Goal: Task Accomplishment & Management: Use online tool/utility

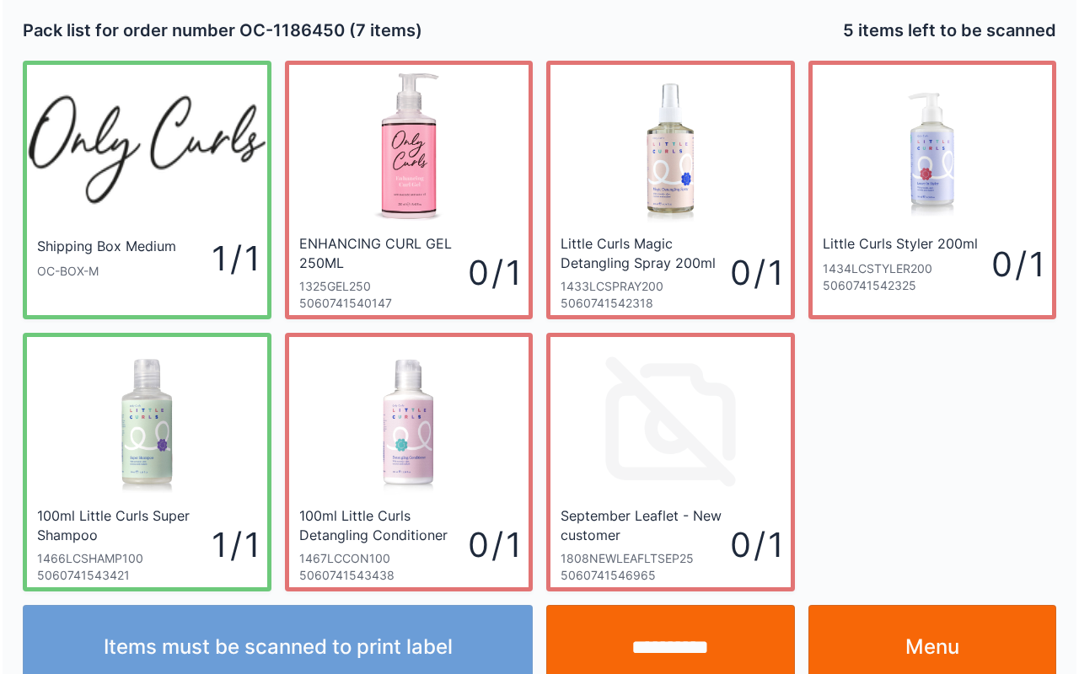
scroll to position [30, 0]
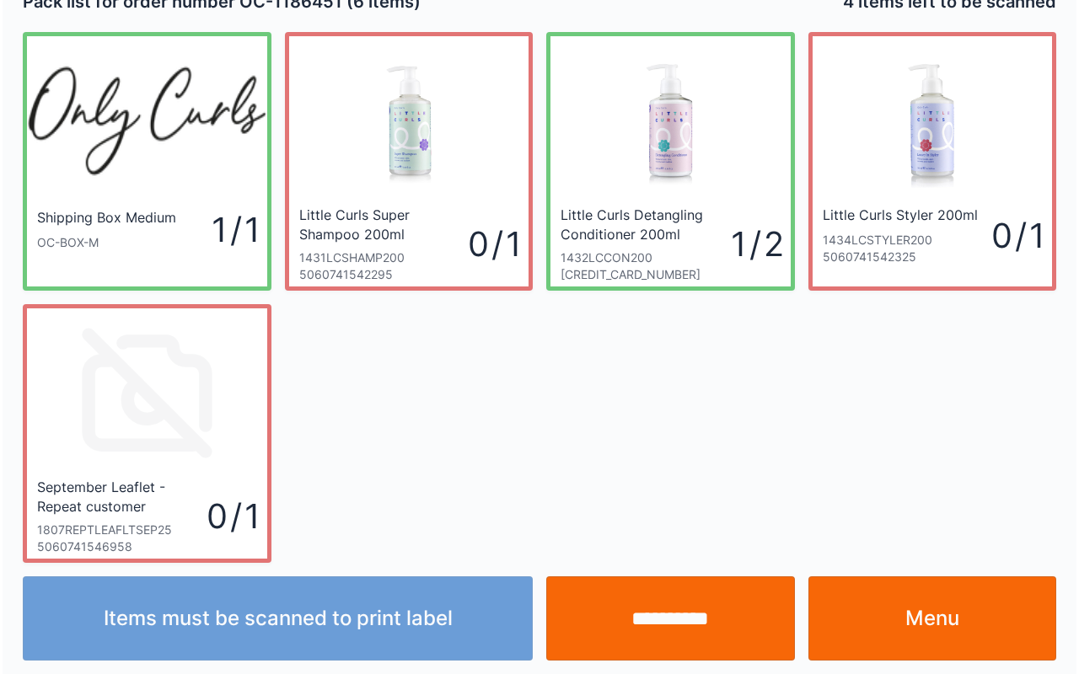
scroll to position [30, 0]
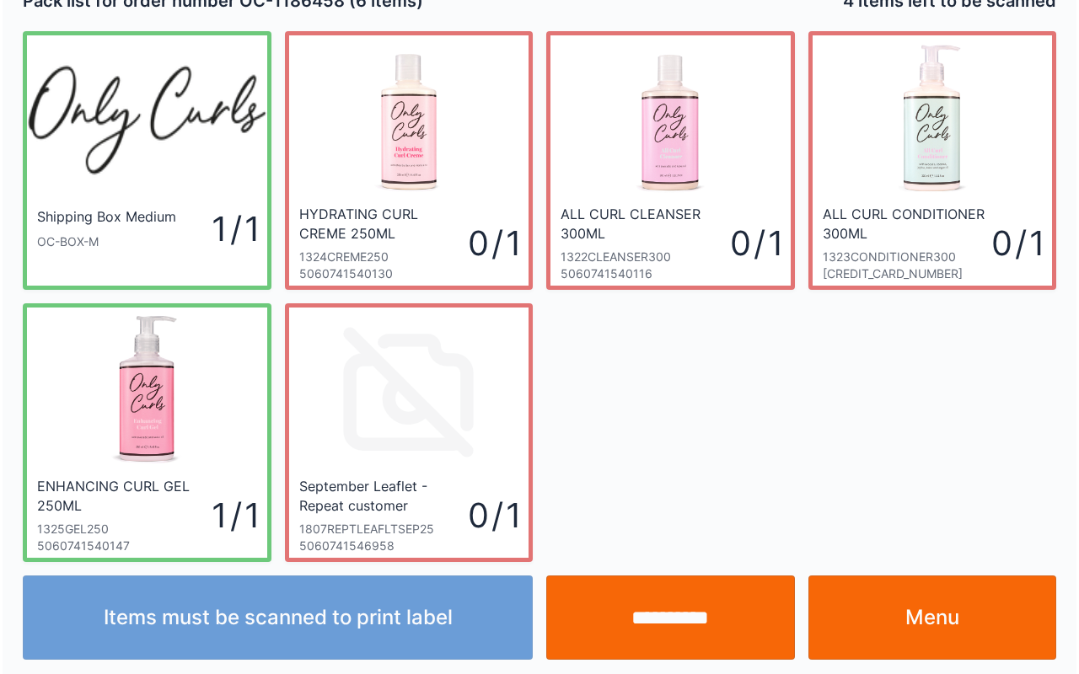
scroll to position [30, 0]
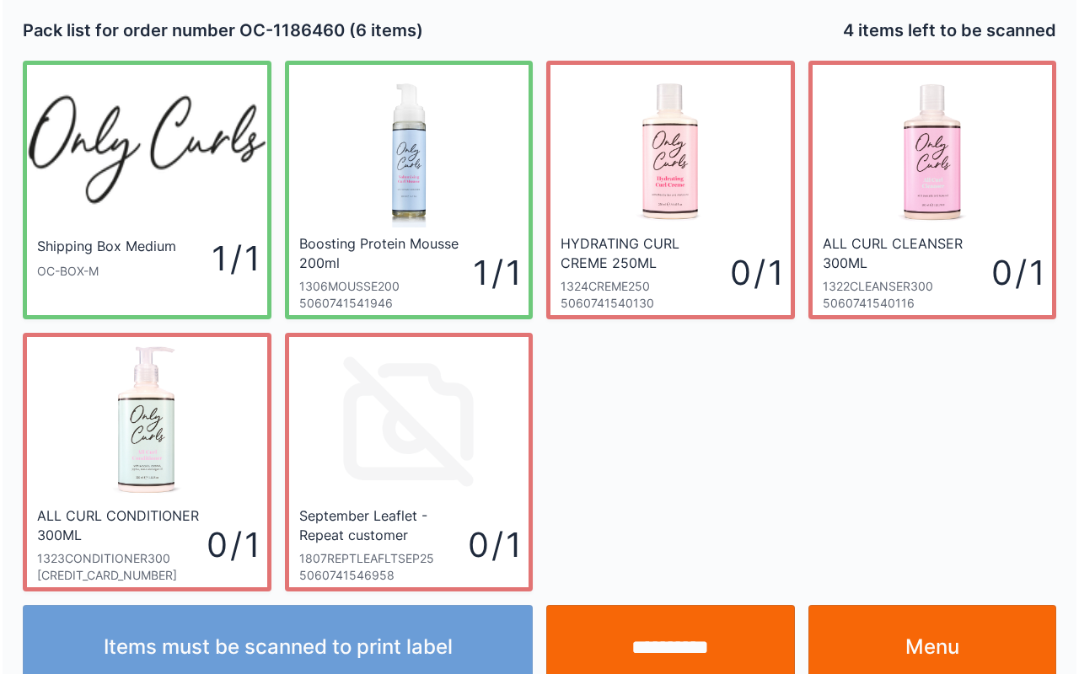
scroll to position [30, 0]
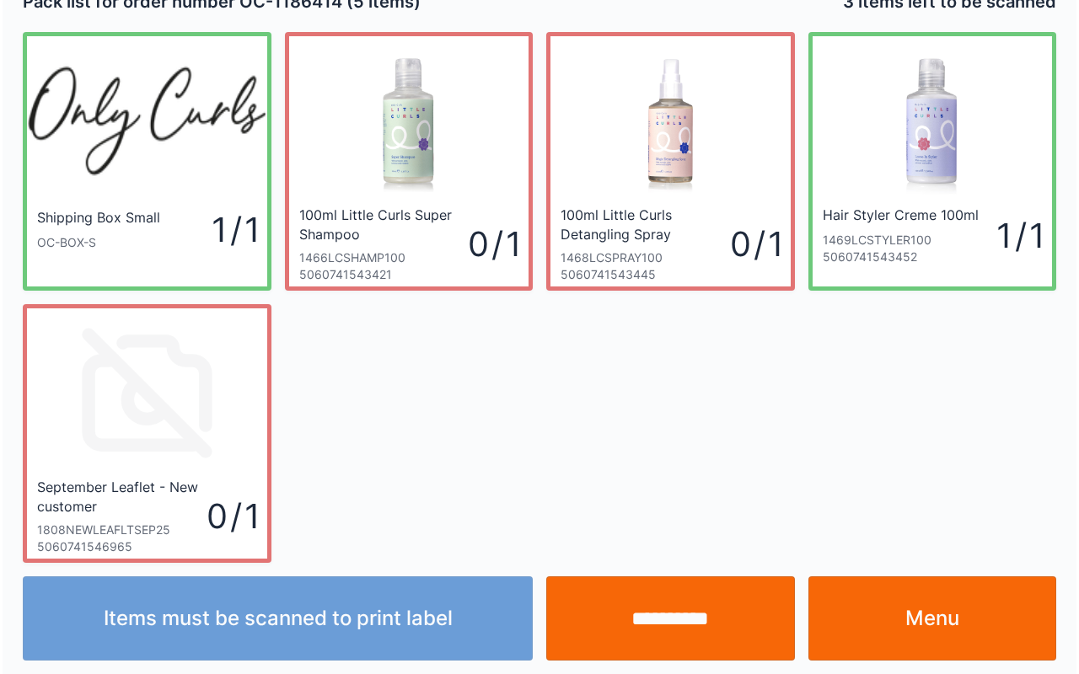
scroll to position [30, 0]
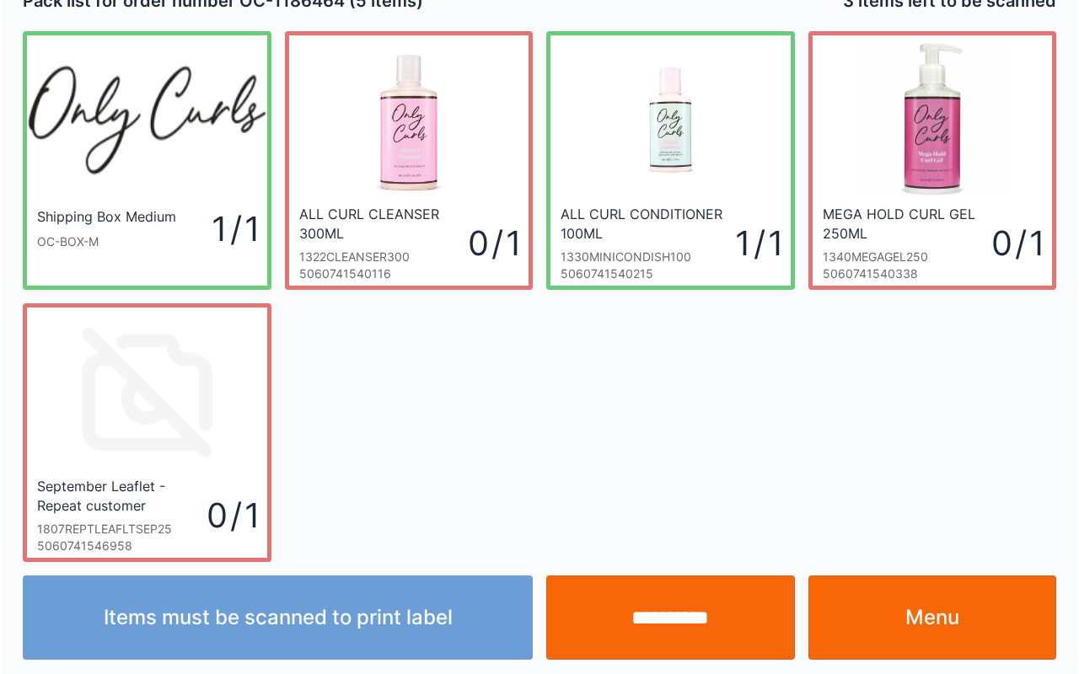
scroll to position [30, 0]
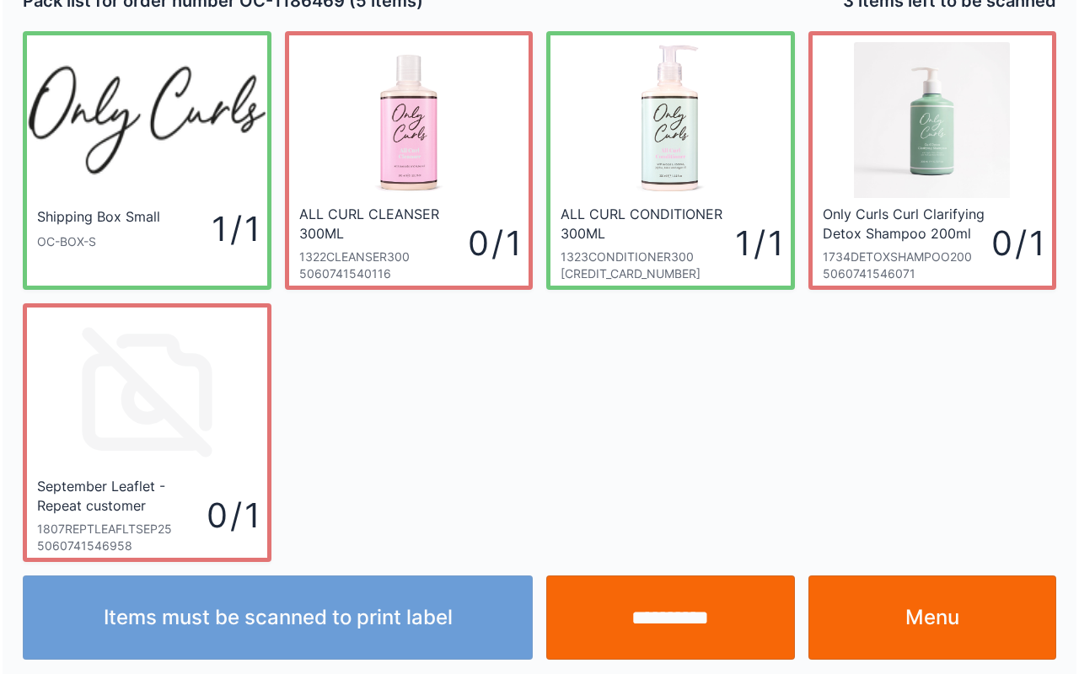
scroll to position [30, 0]
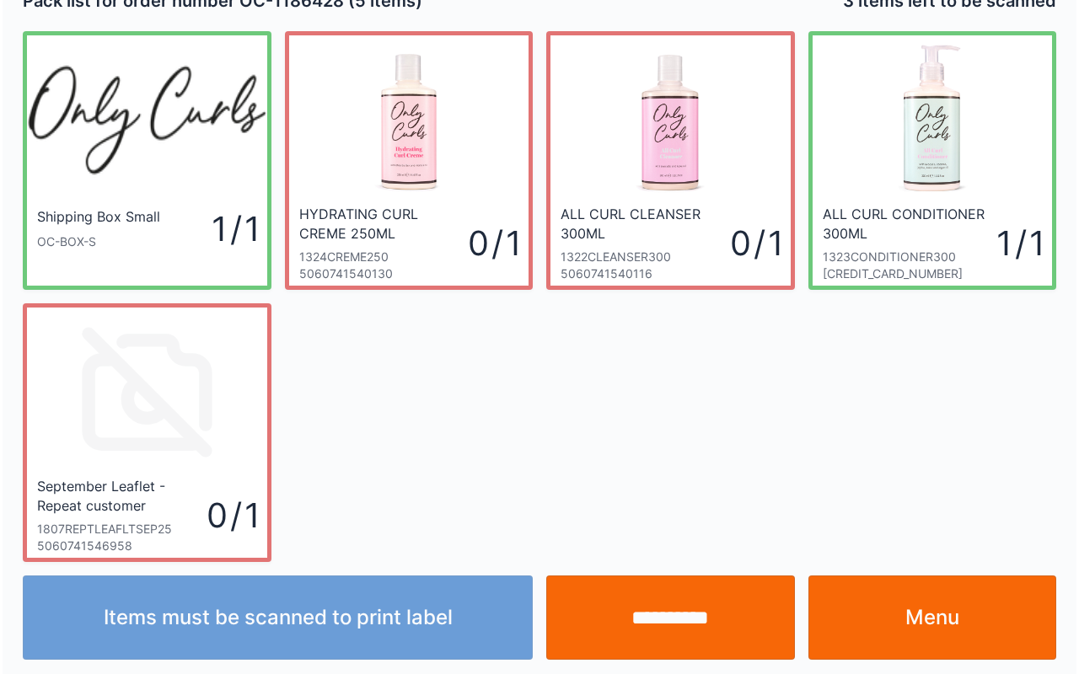
scroll to position [30, 0]
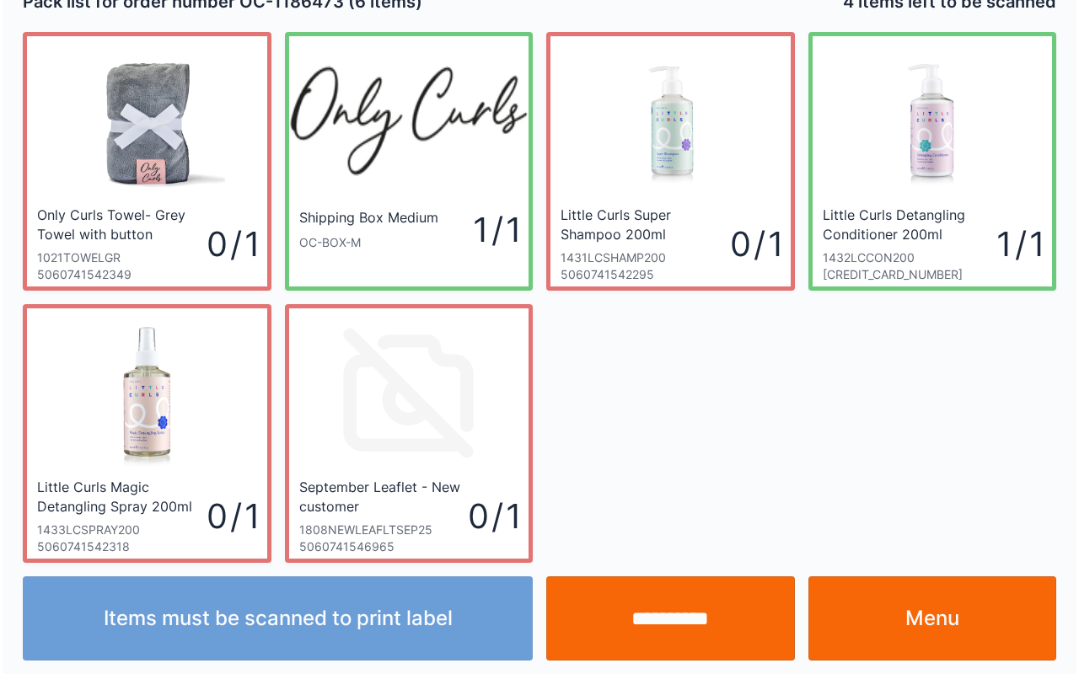
scroll to position [30, 0]
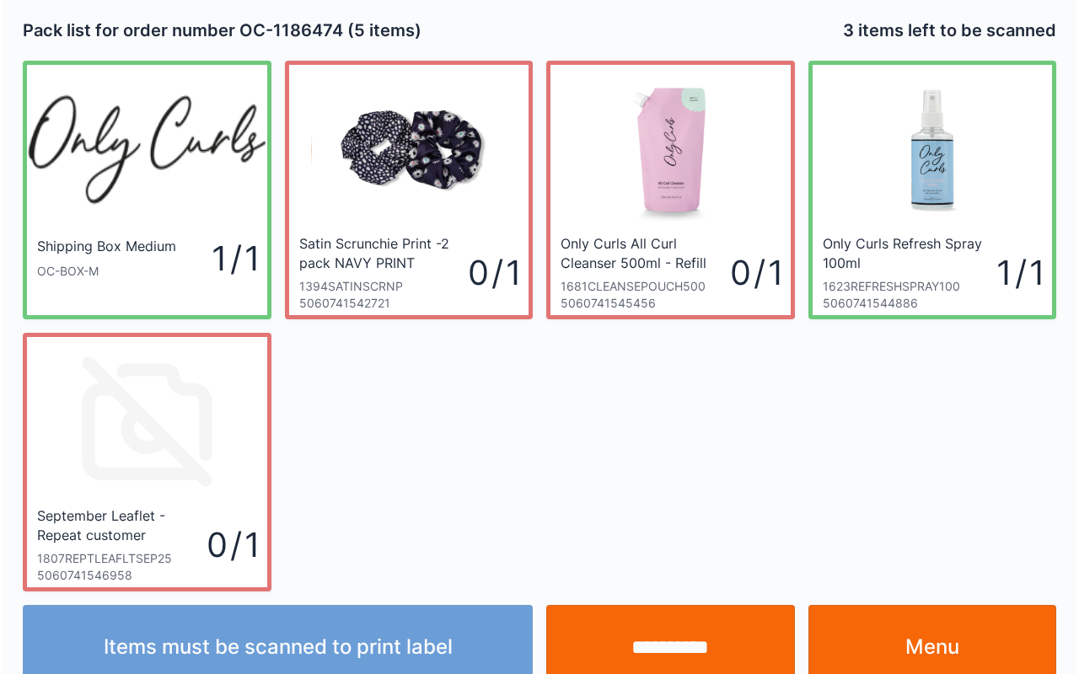
scroll to position [30, 0]
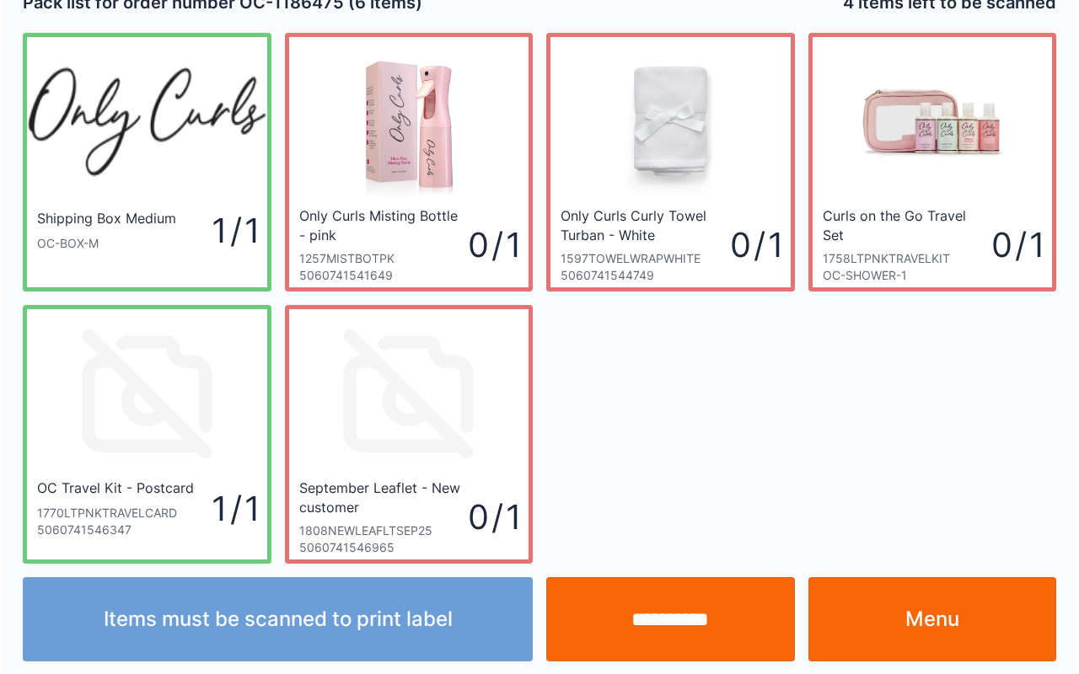
scroll to position [30, 0]
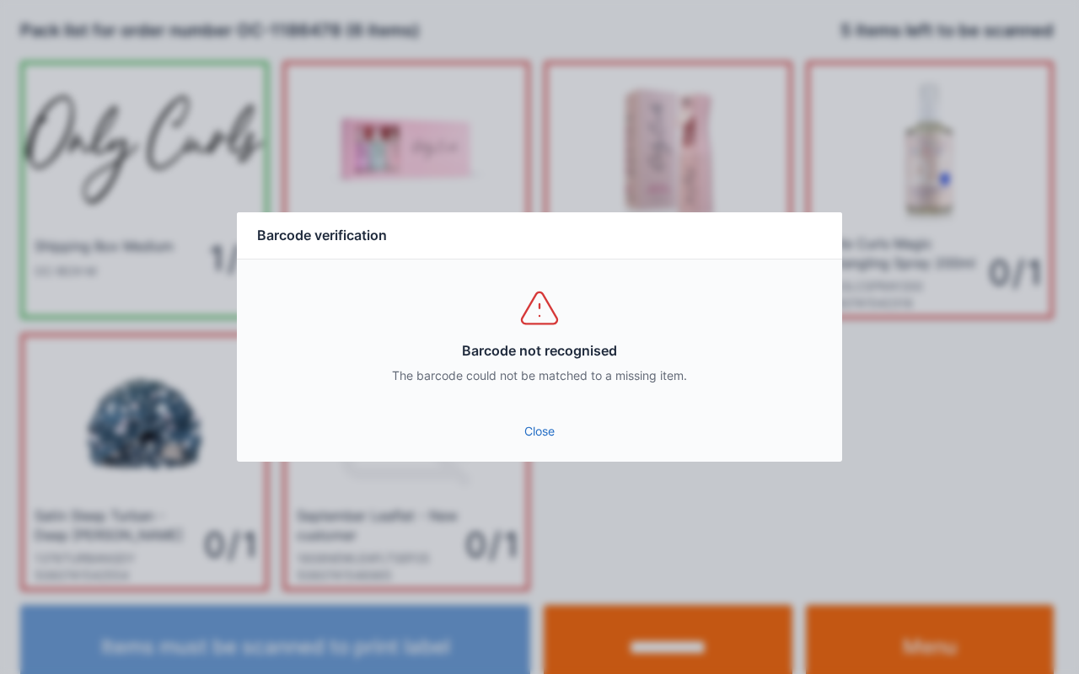
click at [539, 427] on link "Close" at bounding box center [539, 431] width 578 height 30
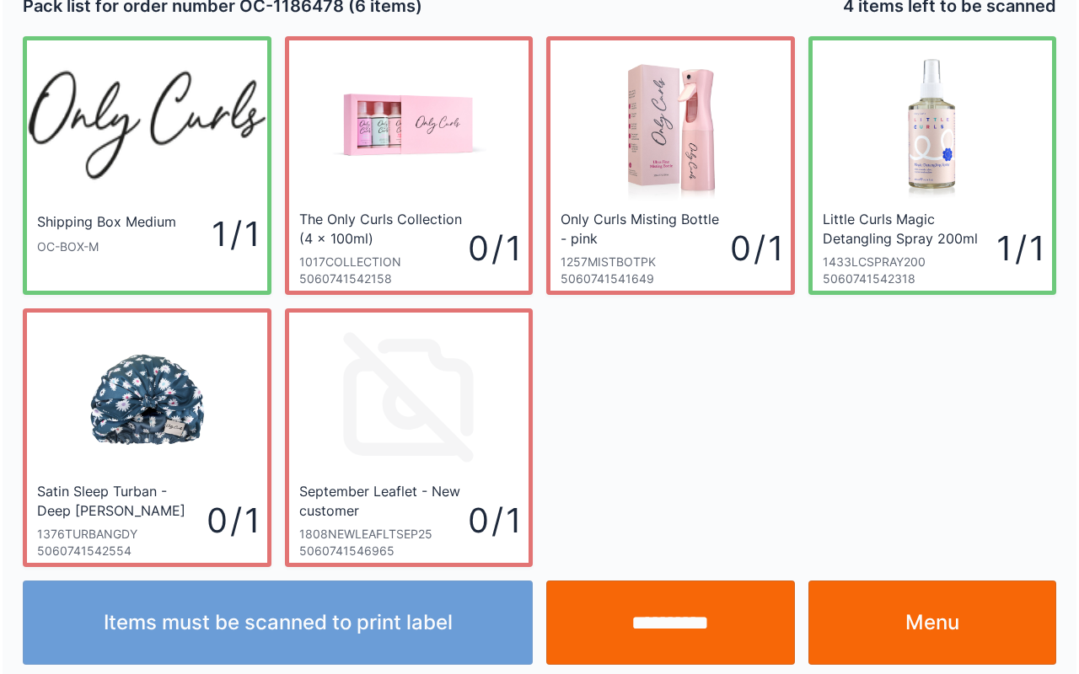
scroll to position [30, 0]
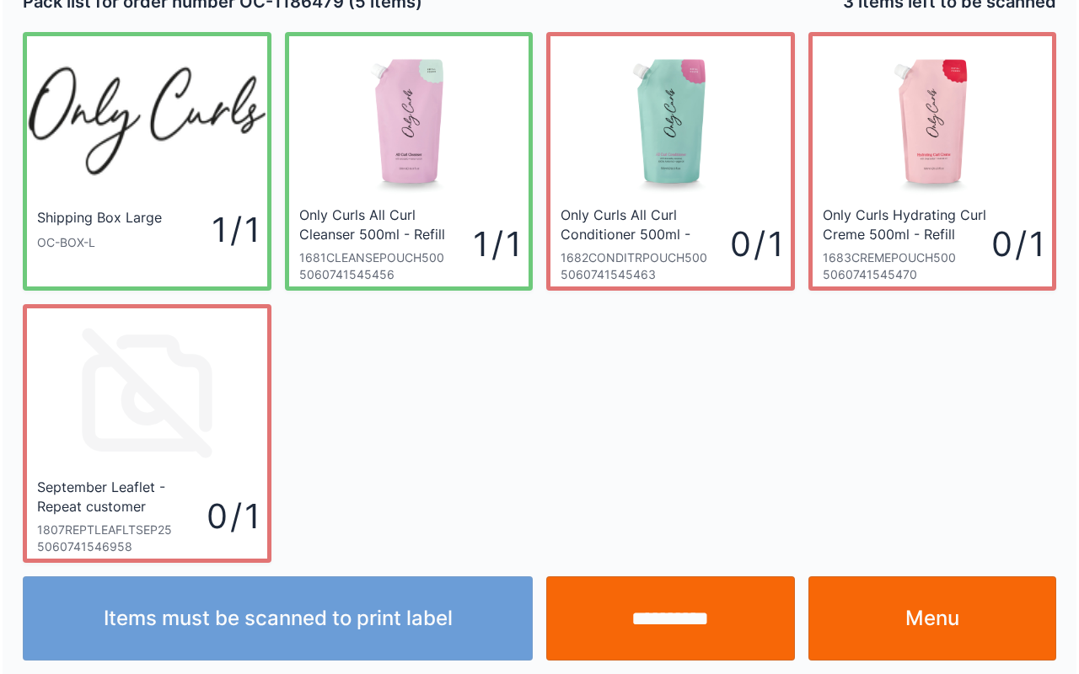
scroll to position [30, 0]
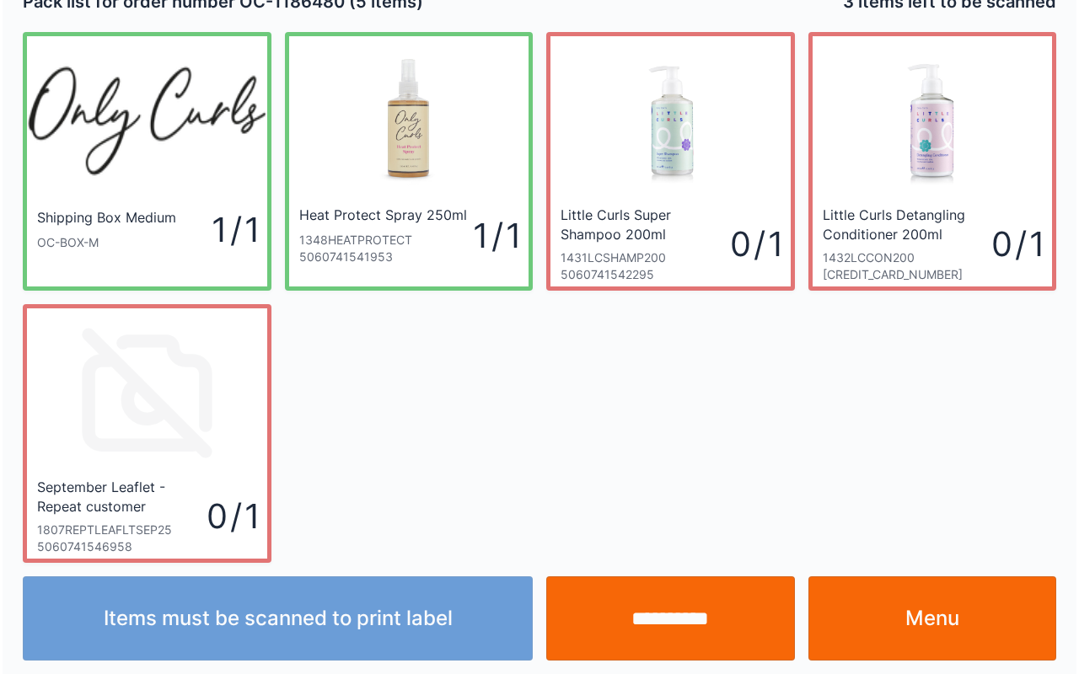
scroll to position [30, 0]
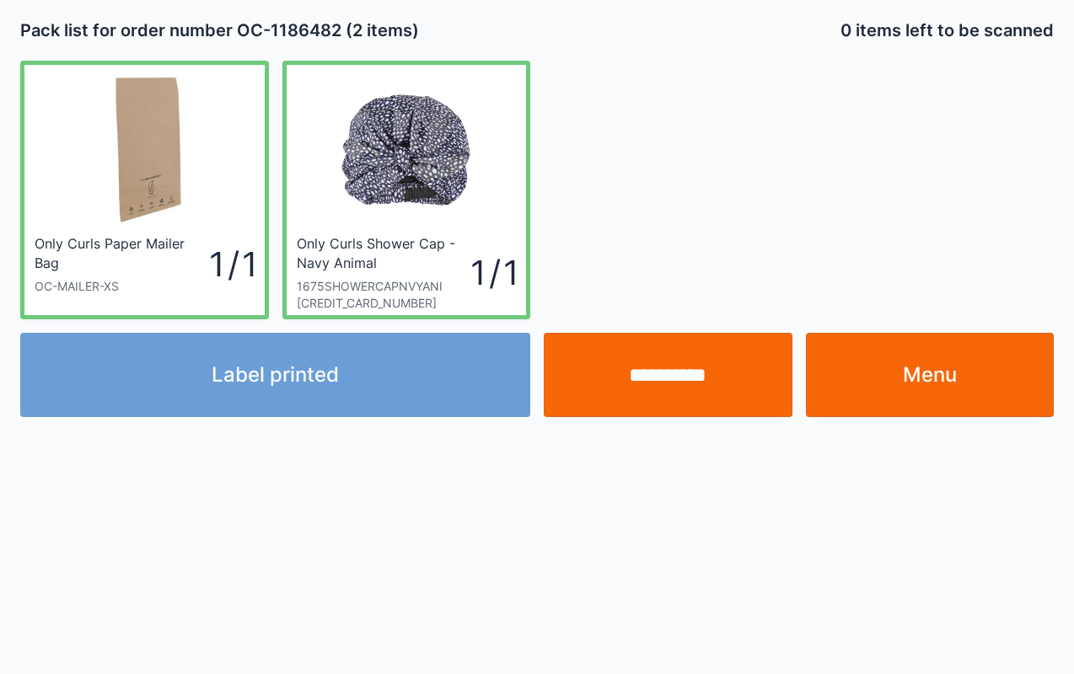
click at [658, 357] on input "**********" at bounding box center [668, 375] width 249 height 84
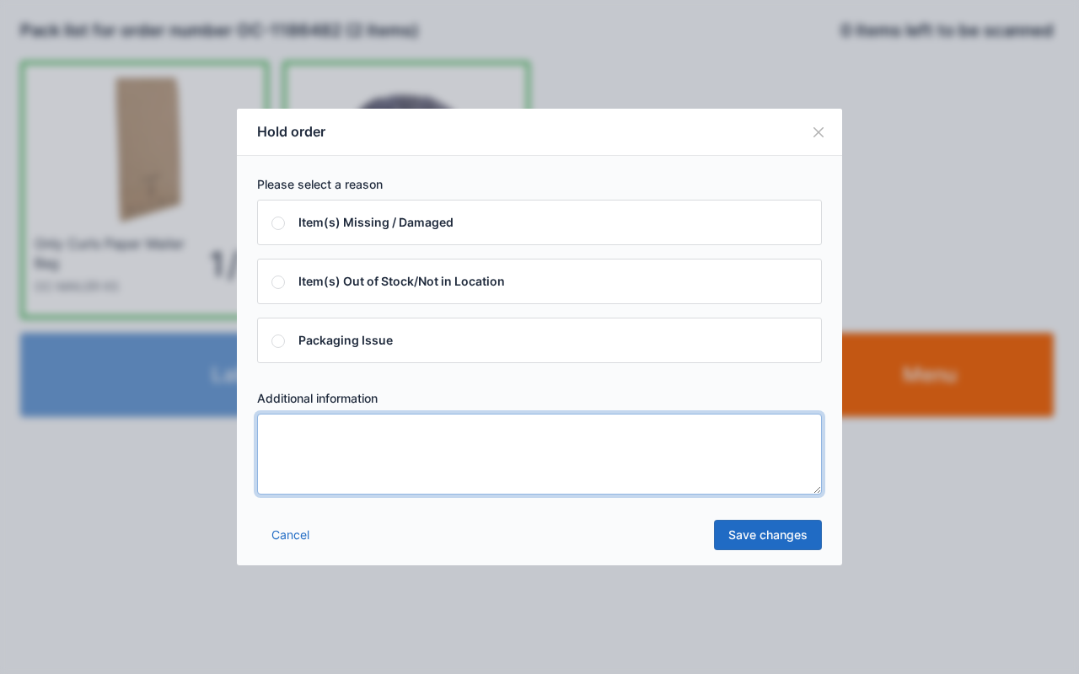
click at [645, 458] on textarea at bounding box center [539, 454] width 565 height 81
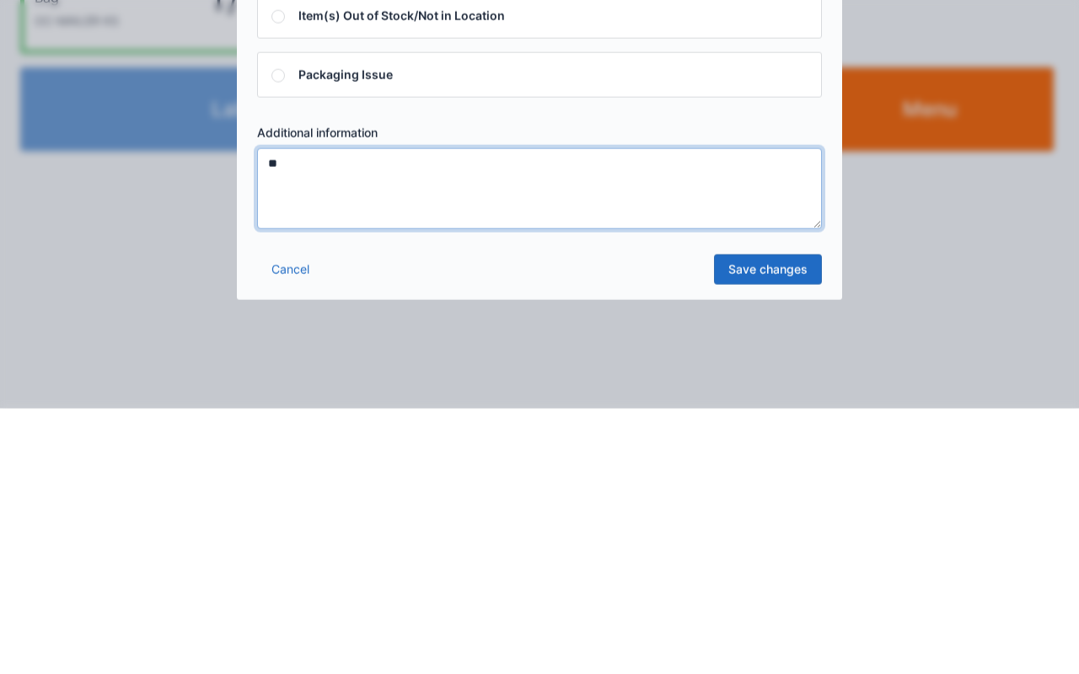
type textarea "**"
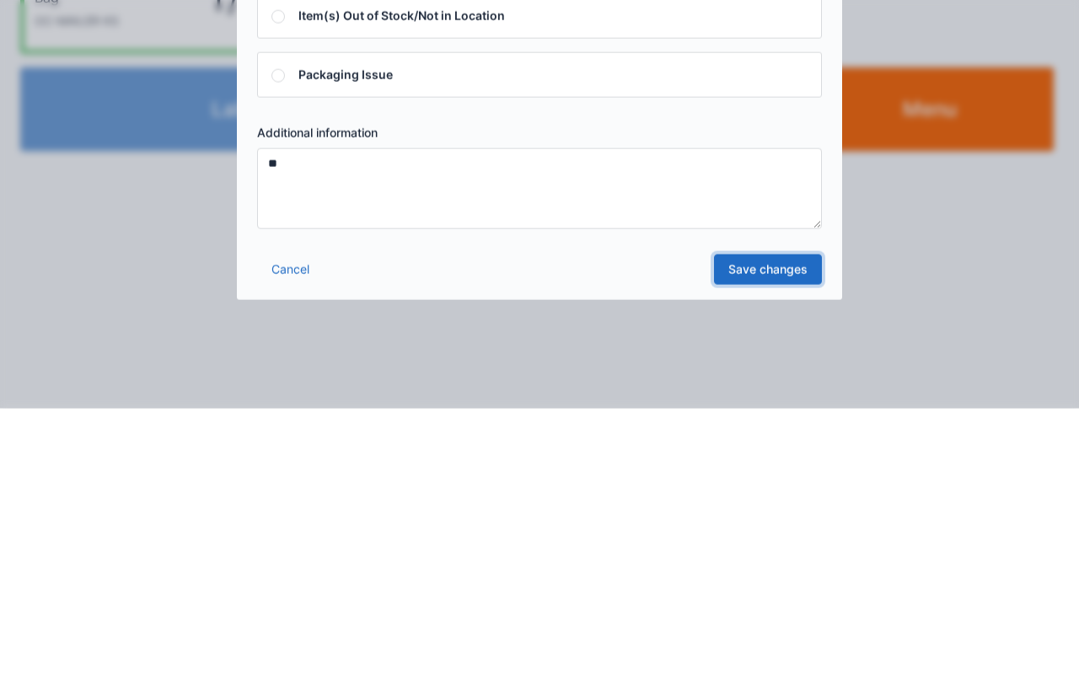
click at [786, 524] on link "Save changes" at bounding box center [768, 535] width 108 height 30
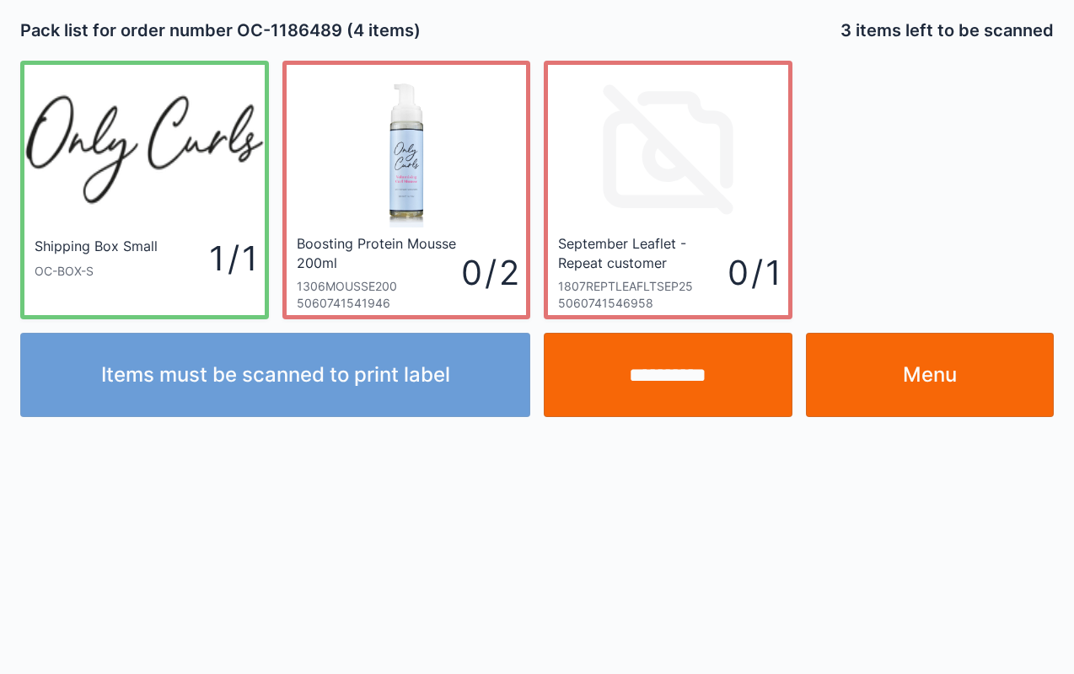
click at [942, 347] on link "Menu" at bounding box center [930, 375] width 249 height 84
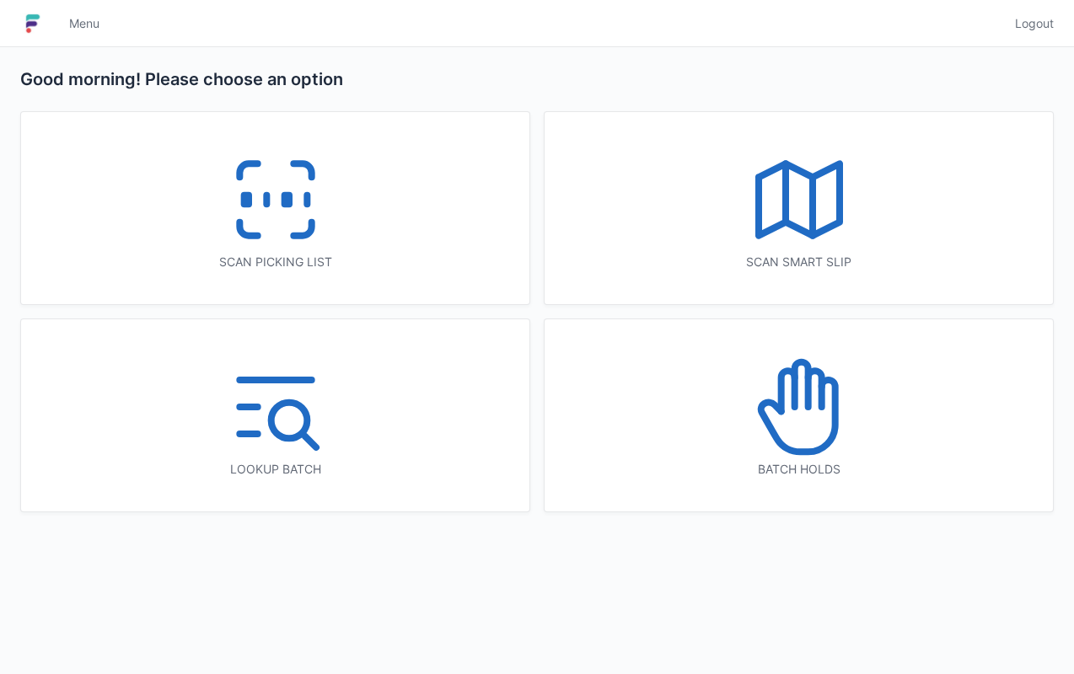
click at [786, 404] on icon at bounding box center [799, 407] width 108 height 108
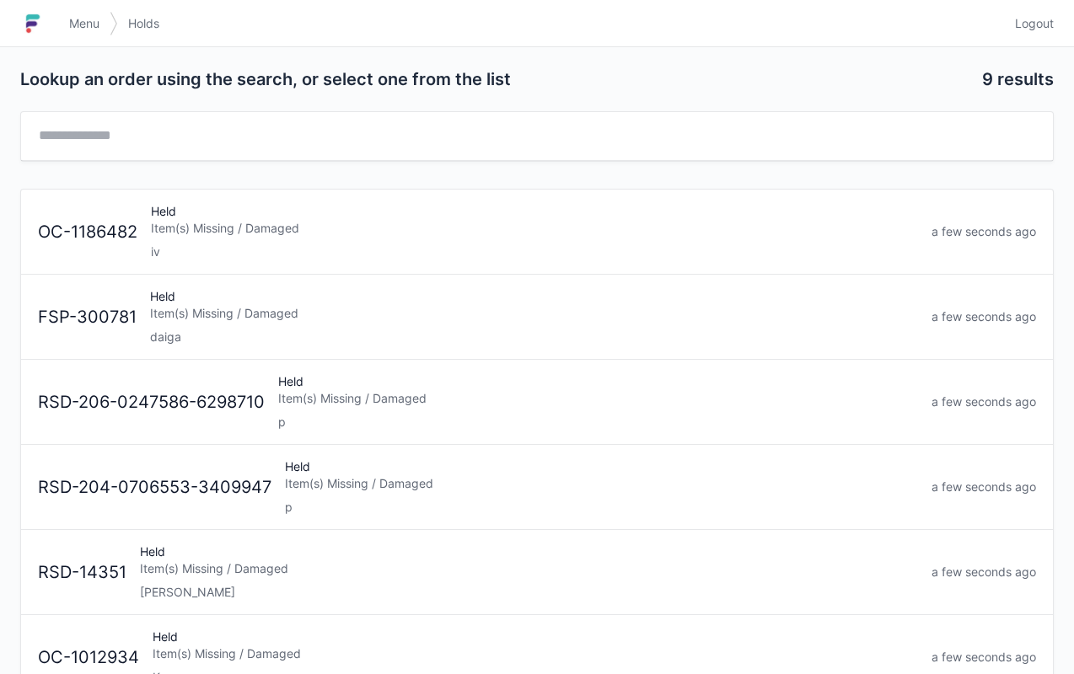
click at [255, 207] on div "Held Item(s) Missing / Damaged iv" at bounding box center [534, 231] width 781 height 57
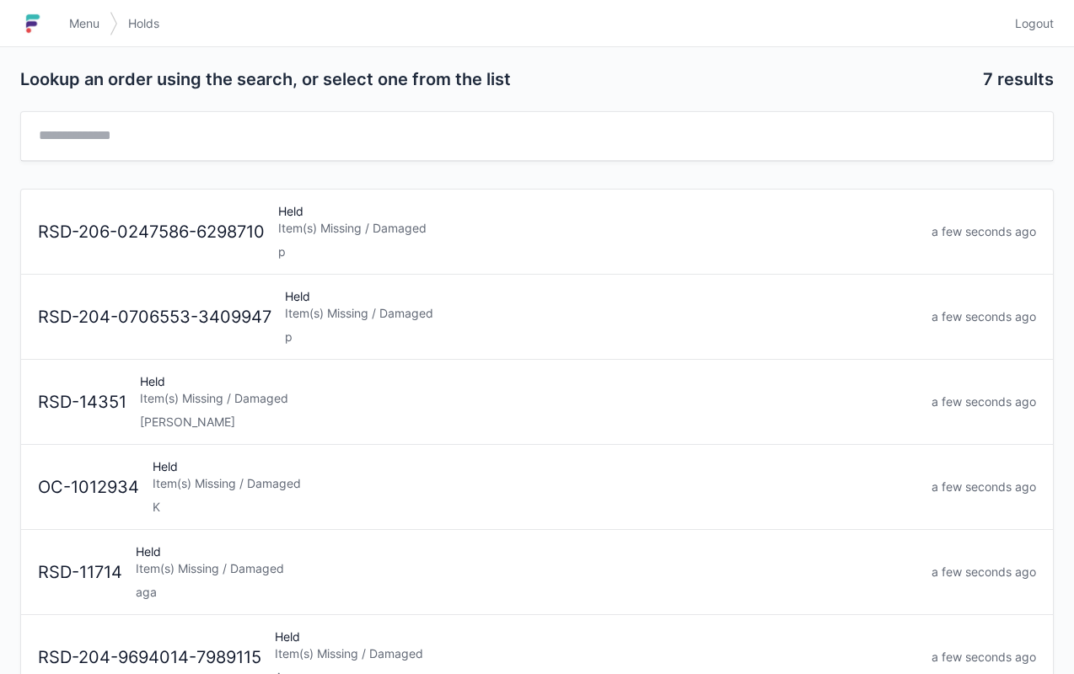
click at [89, 10] on link "Menu" at bounding box center [84, 23] width 51 height 30
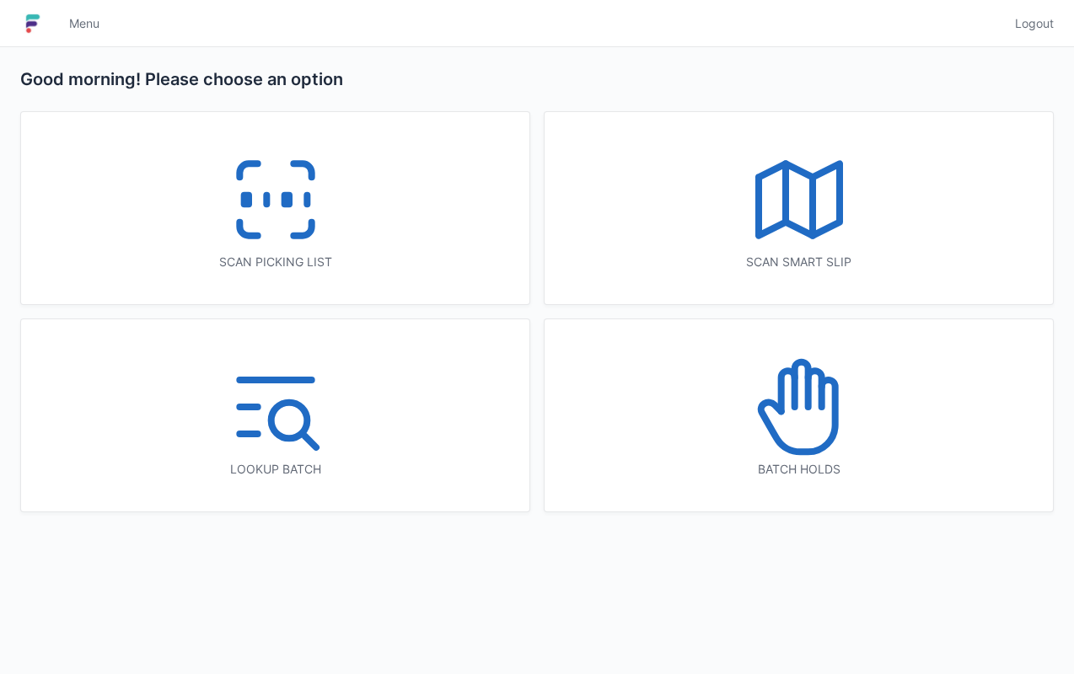
click at [329, 223] on icon at bounding box center [276, 200] width 108 height 108
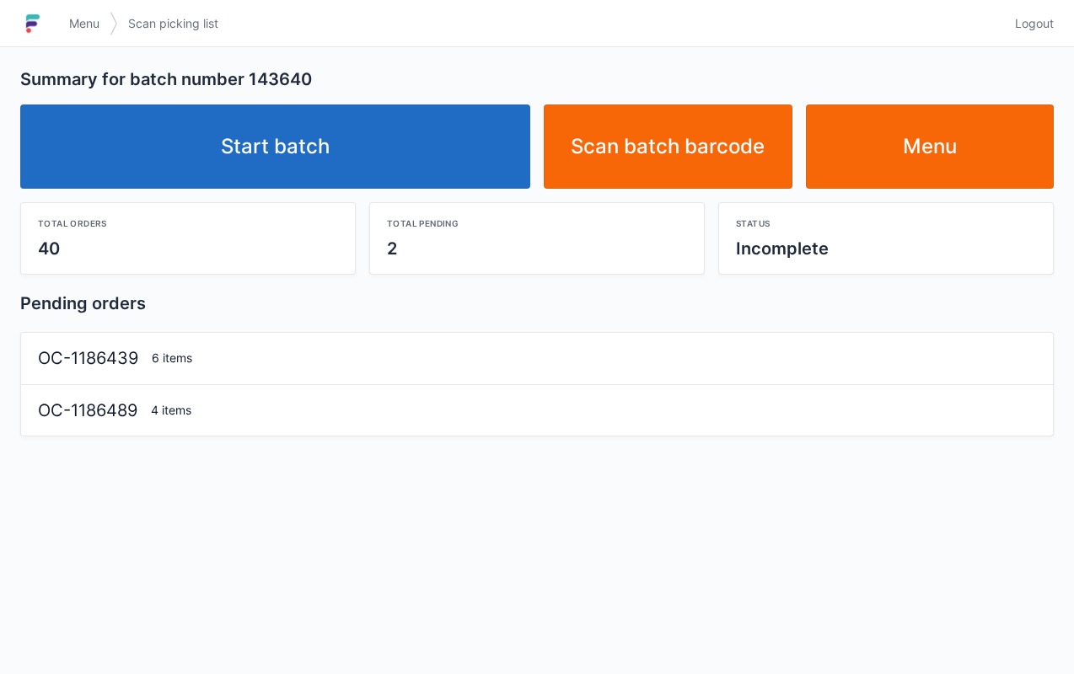
click at [262, 116] on link "Start batch" at bounding box center [275, 147] width 510 height 84
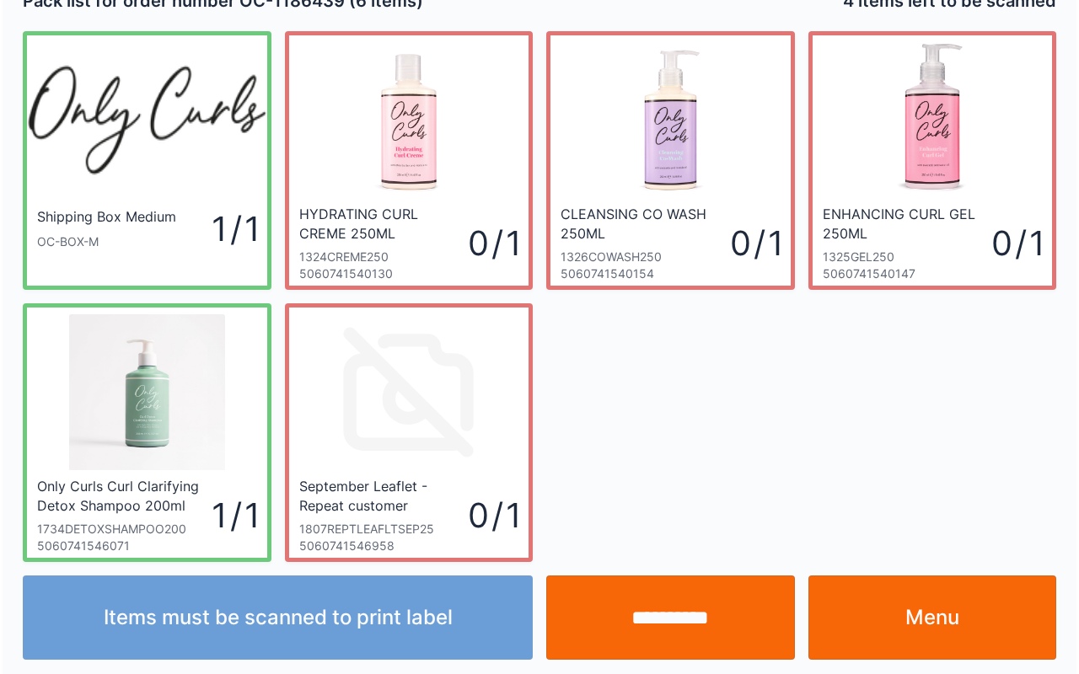
scroll to position [30, 0]
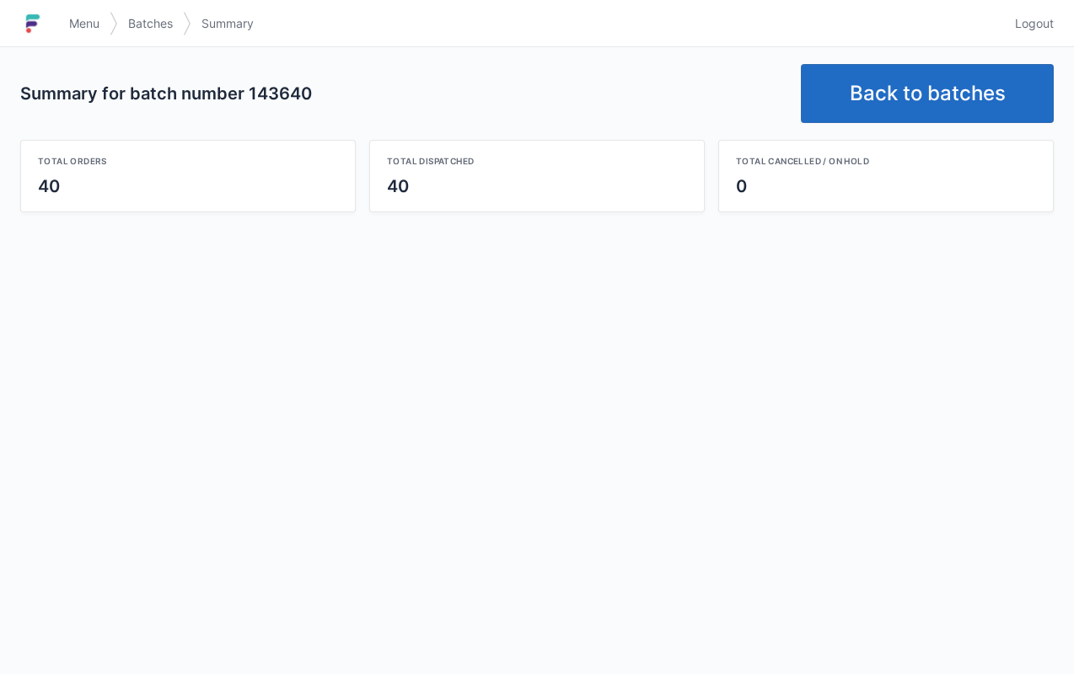
click at [946, 79] on link "Back to batches" at bounding box center [927, 93] width 253 height 59
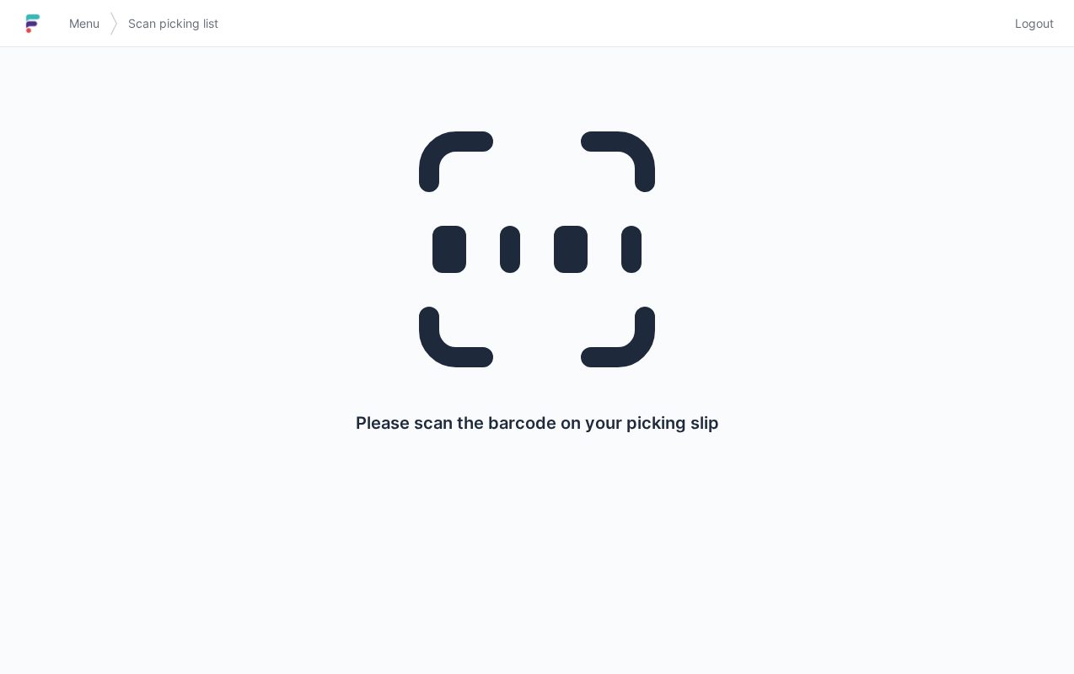
click at [84, 10] on link "Menu" at bounding box center [84, 23] width 51 height 30
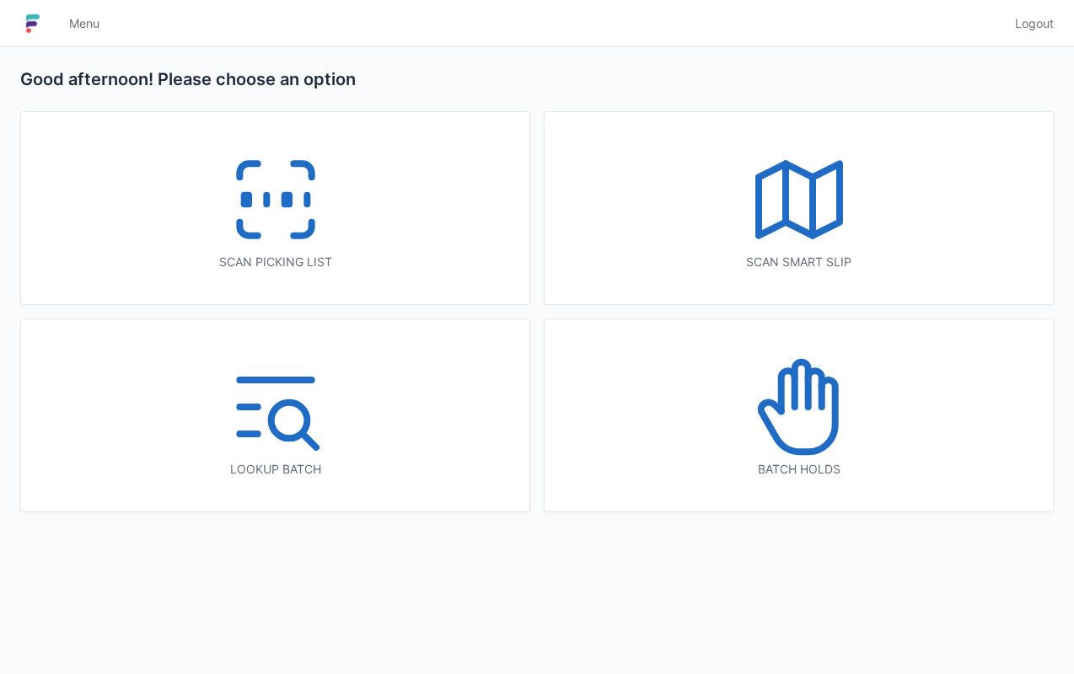
click at [823, 361] on icon at bounding box center [799, 407] width 108 height 108
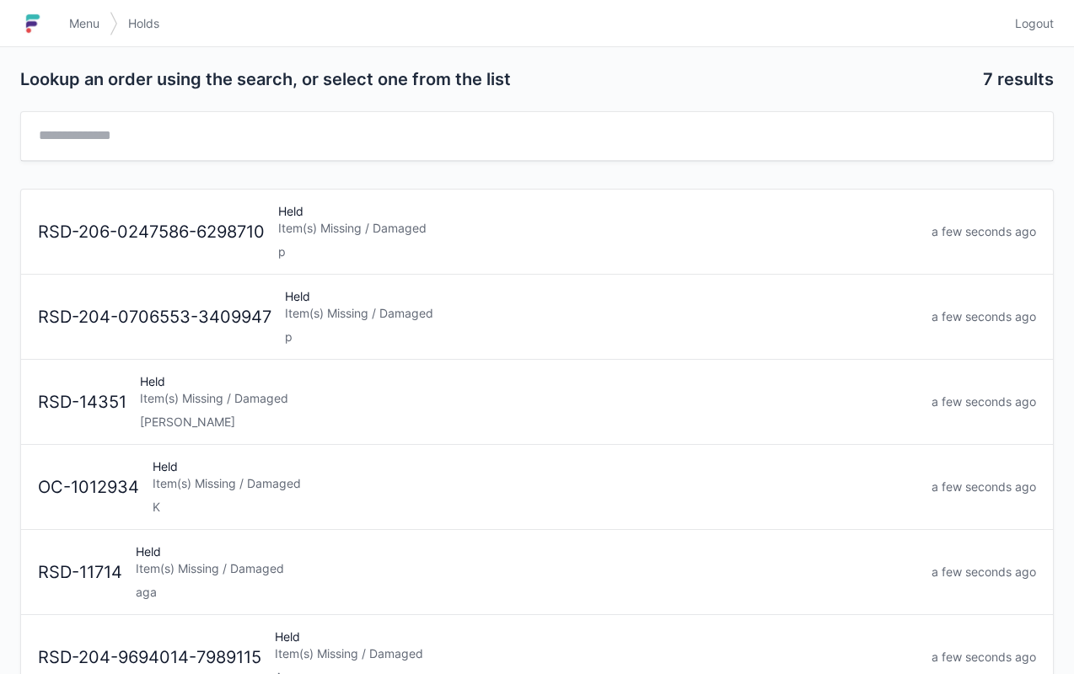
click at [1013, 30] on link "Logout" at bounding box center [1029, 23] width 49 height 30
